Goal: Information Seeking & Learning: Learn about a topic

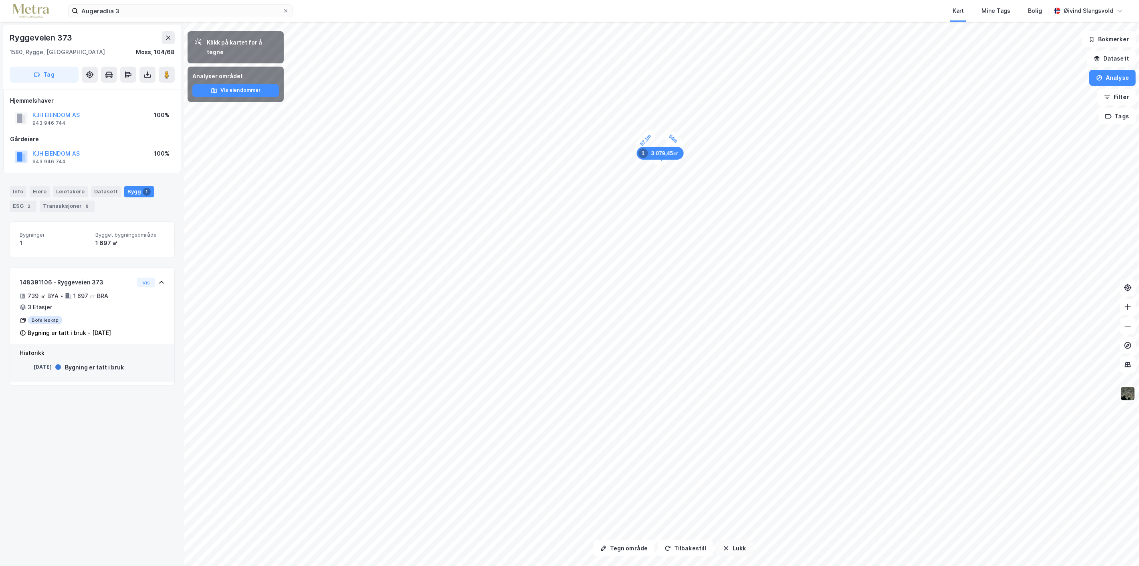
click at [734, 548] on button "Lukk" at bounding box center [734, 548] width 36 height 16
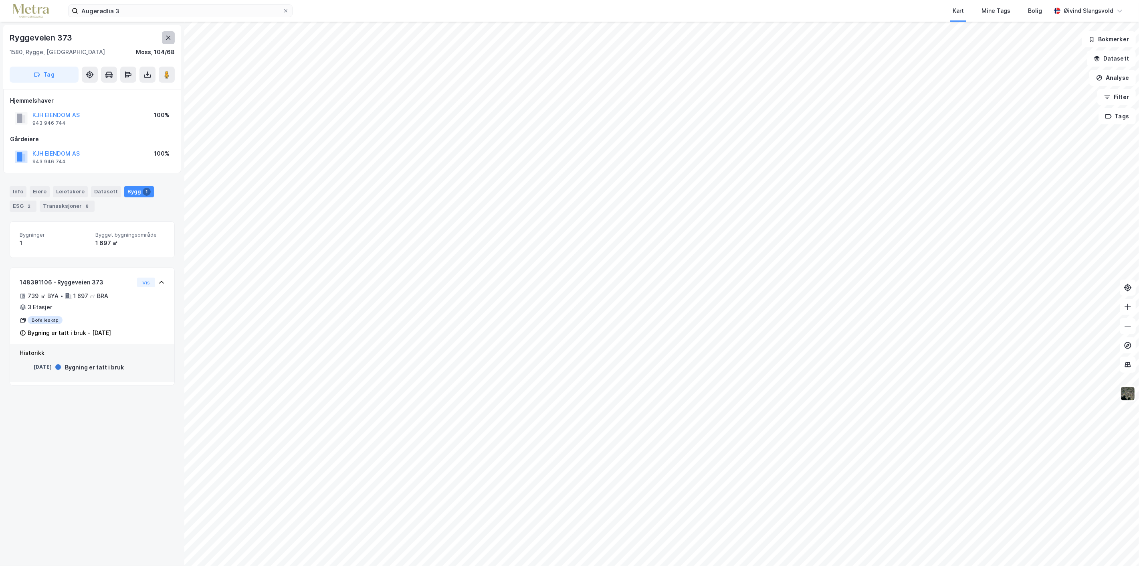
click at [169, 37] on icon at bounding box center [168, 38] width 4 height 4
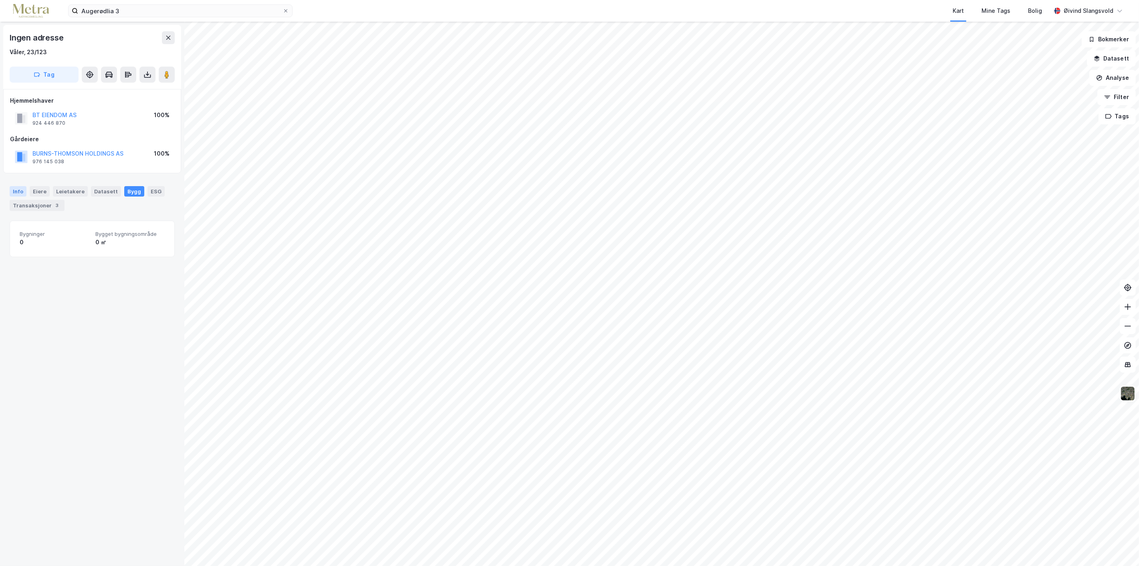
click at [16, 189] on div "Info" at bounding box center [18, 191] width 17 height 10
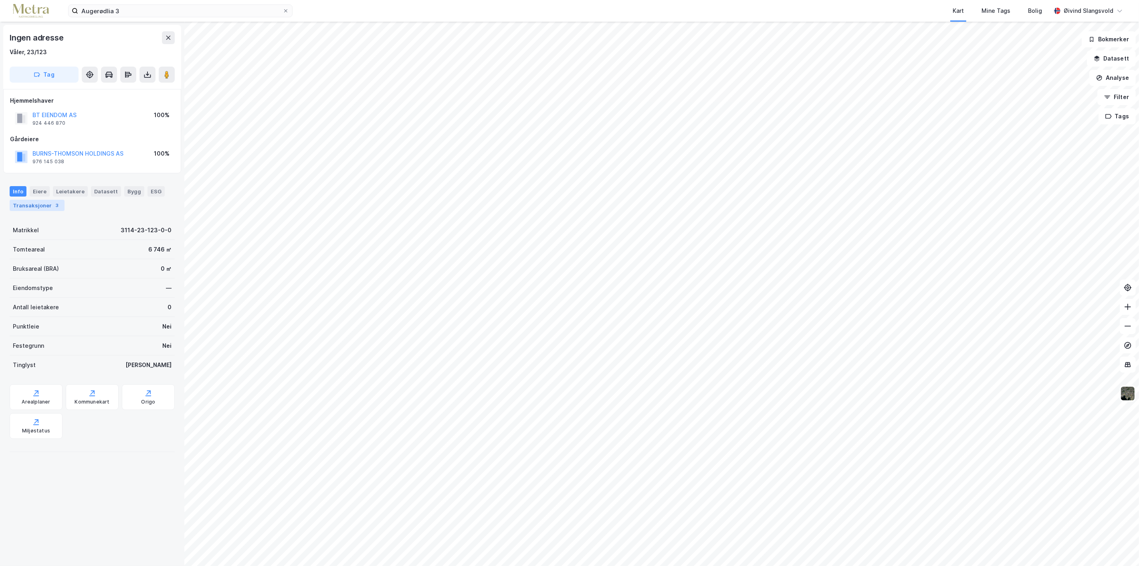
click at [31, 204] on div "Transaksjoner 3" at bounding box center [37, 205] width 55 height 11
